Goal: Communication & Community: Share content

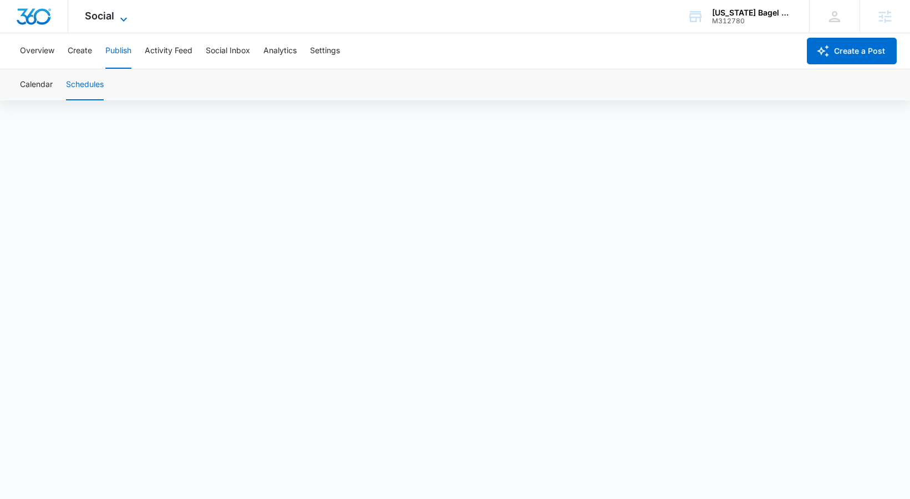
click at [111, 17] on span "Social" at bounding box center [99, 16] width 29 height 12
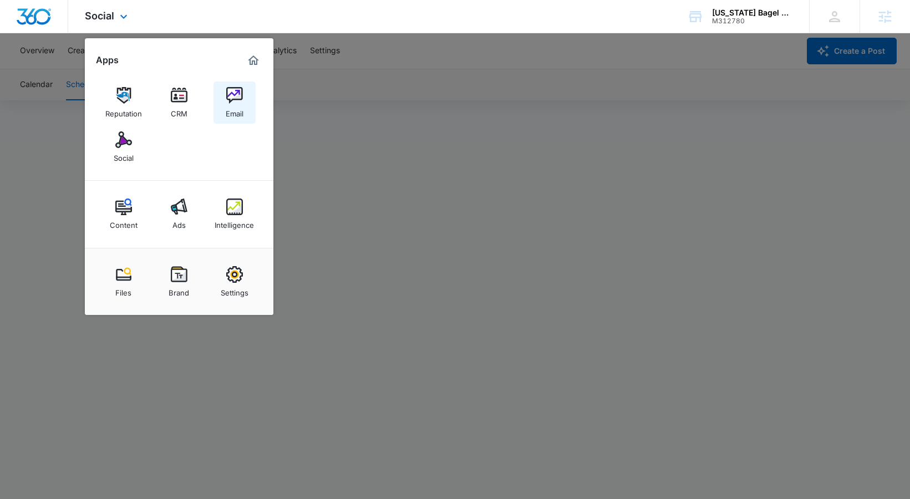
click at [236, 106] on div "Email" at bounding box center [235, 111] width 18 height 14
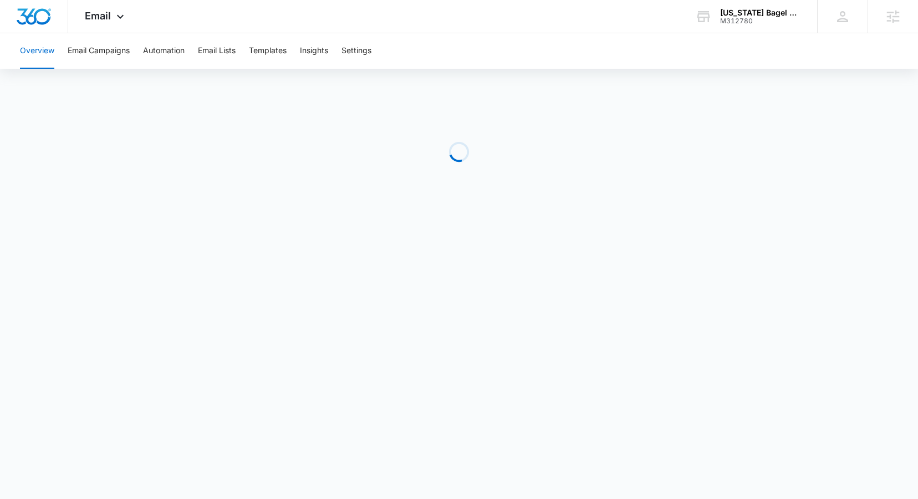
click at [251, 49] on div "Overview Email Campaigns Automation Email Lists Templates Insights Settings" at bounding box center [459, 50] width 892 height 35
click at [257, 50] on button "Templates" at bounding box center [268, 50] width 38 height 35
click at [120, 54] on button "Email Campaigns" at bounding box center [99, 50] width 62 height 35
click at [100, 22] on div "Email Apps Reputation CRM Email Social Content Ads Intelligence Files Brand Set…" at bounding box center [105, 16] width 75 height 33
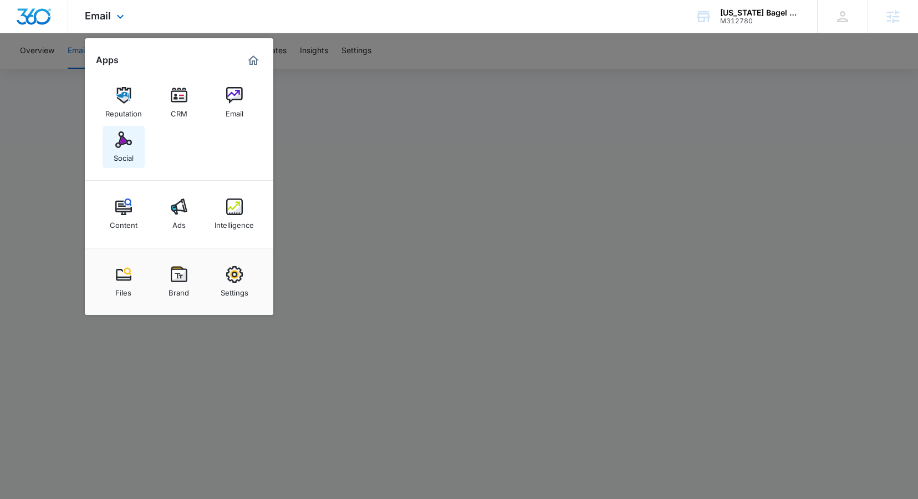
click at [123, 147] on img at bounding box center [123, 139] width 17 height 17
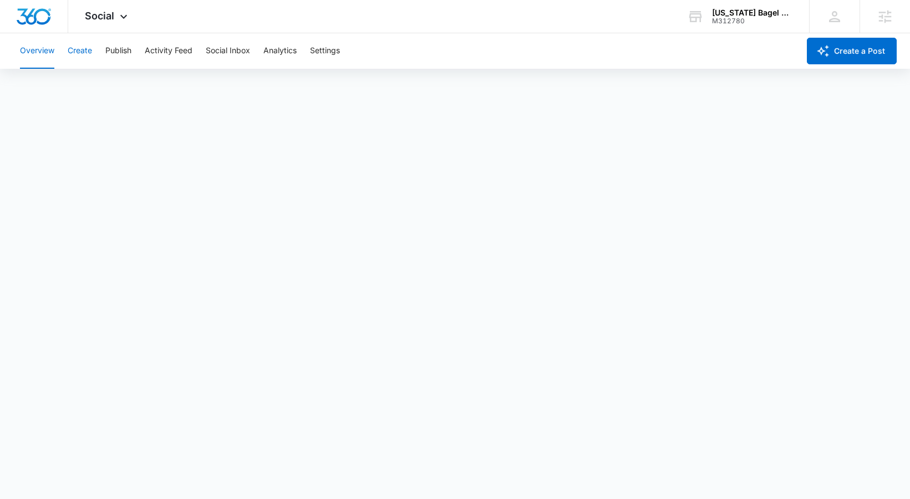
click at [85, 49] on button "Create" at bounding box center [80, 50] width 24 height 35
click at [108, 16] on span "Social" at bounding box center [99, 16] width 29 height 12
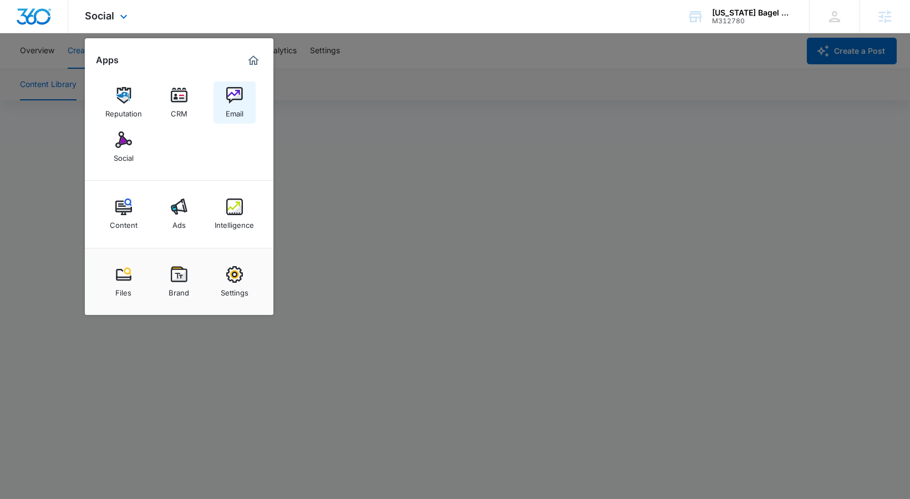
click at [228, 107] on div "Email" at bounding box center [235, 111] width 18 height 14
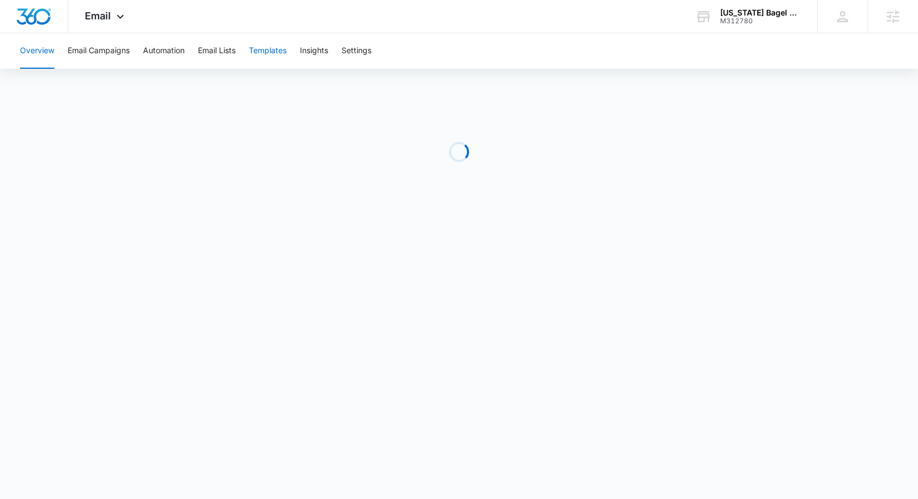
click at [276, 51] on button "Templates" at bounding box center [268, 50] width 38 height 35
click at [110, 49] on button "Email Campaigns" at bounding box center [99, 50] width 62 height 35
click at [115, 17] on icon at bounding box center [120, 19] width 13 height 13
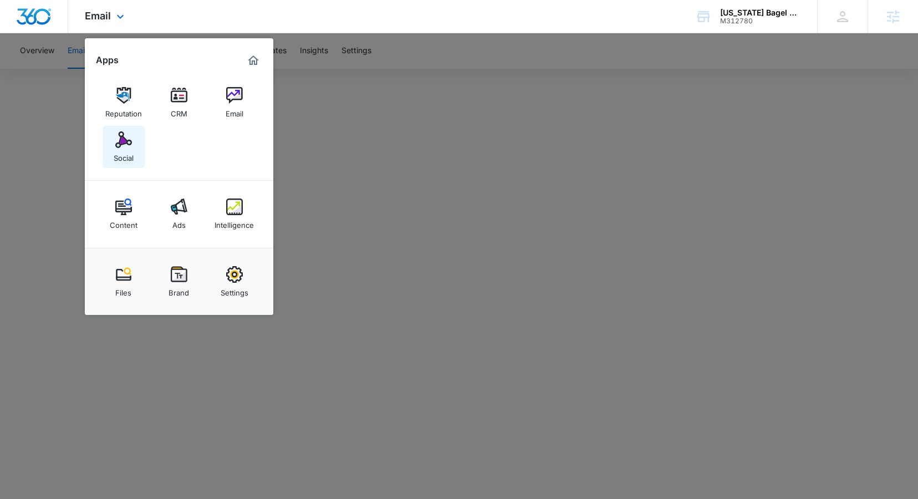
click at [118, 144] on img at bounding box center [123, 139] width 17 height 17
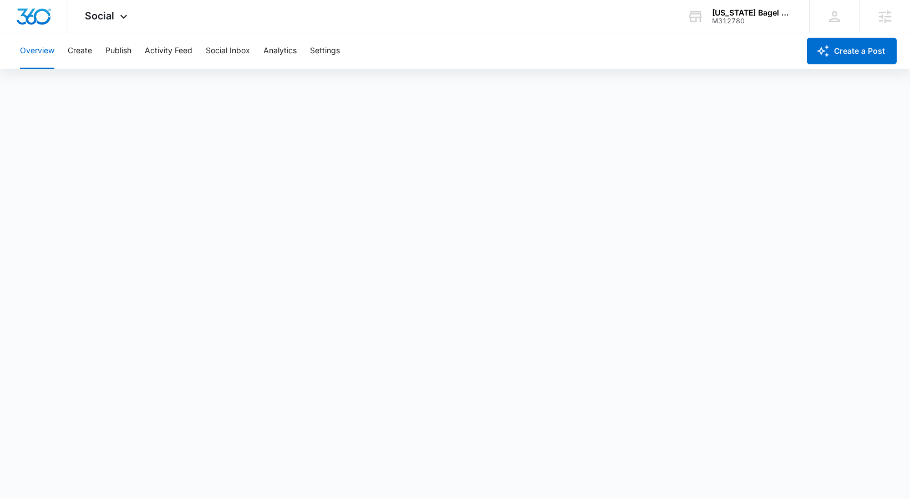
click at [93, 58] on div "Overview Create Publish Activity Feed Social Inbox Analytics Settings" at bounding box center [406, 50] width 786 height 35
click at [92, 53] on div "Overview Create Publish Activity Feed Social Inbox Analytics Settings" at bounding box center [406, 50] width 786 height 35
click at [88, 49] on button "Create" at bounding box center [80, 50] width 24 height 35
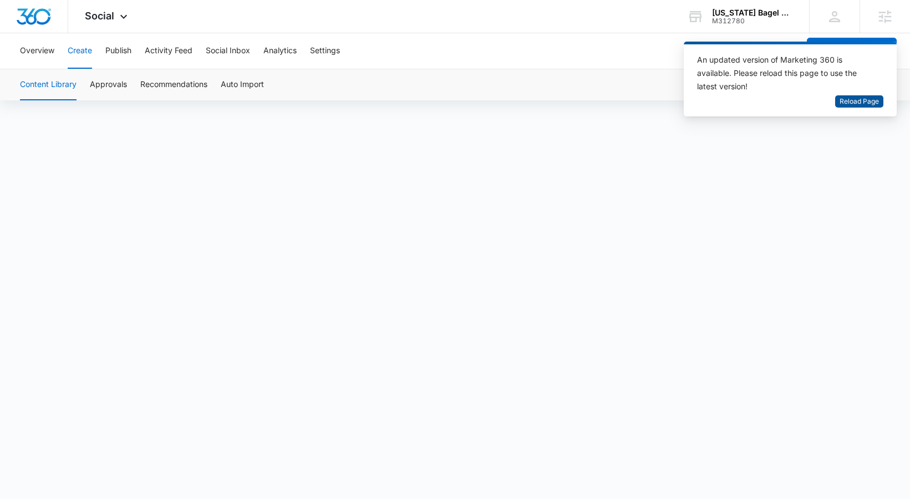
click at [844, 99] on span "Reload Page" at bounding box center [858, 101] width 39 height 11
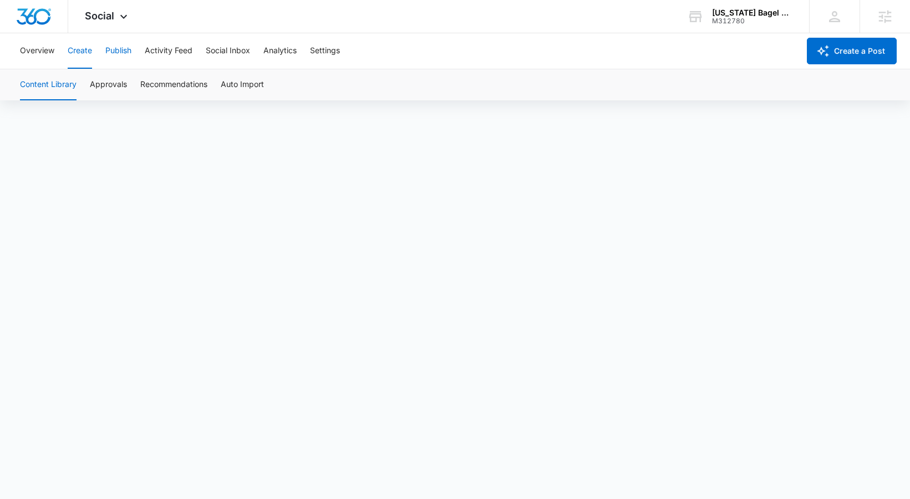
click at [113, 58] on button "Publish" at bounding box center [118, 50] width 26 height 35
click at [98, 82] on button "Schedules" at bounding box center [85, 84] width 38 height 31
click at [50, 86] on button "Calendar" at bounding box center [36, 84] width 33 height 31
click at [81, 53] on button "Create" at bounding box center [80, 50] width 24 height 35
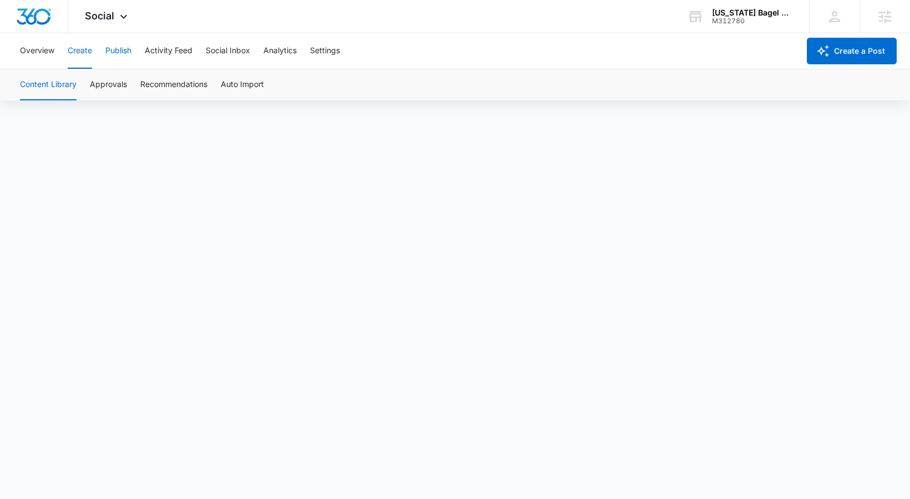
click at [116, 57] on button "Publish" at bounding box center [118, 50] width 26 height 35
